Goal: Task Accomplishment & Management: Use online tool/utility

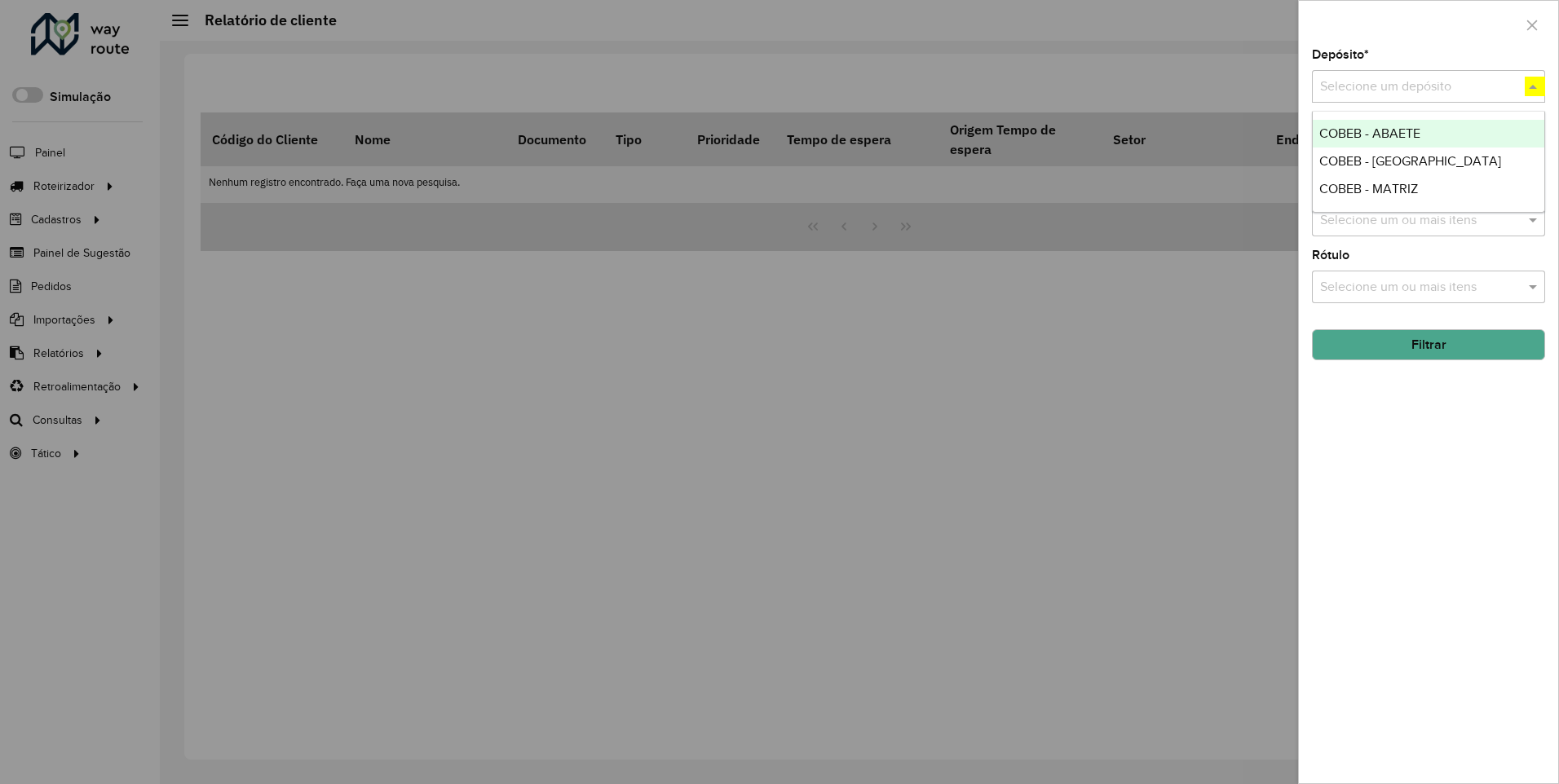
click at [1368, 188] on span "COBEB - MATRIZ" at bounding box center [1369, 189] width 99 height 14
click at [1427, 344] on button "Filtrar" at bounding box center [1428, 344] width 233 height 31
